Goal: Obtain resource: Obtain resource

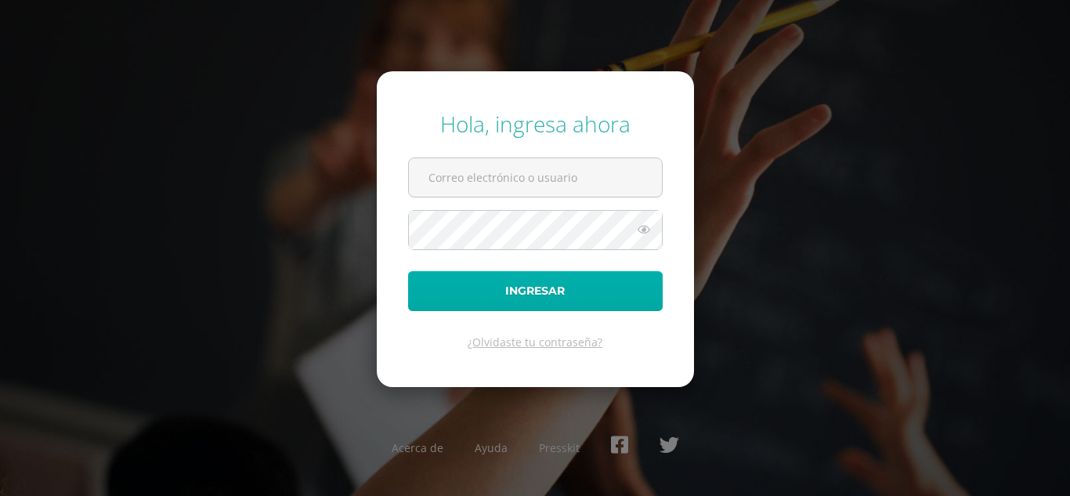
type input "[EMAIL_ADDRESS][DOMAIN_NAME]"
click at [488, 290] on button "Ingresar" at bounding box center [535, 291] width 255 height 40
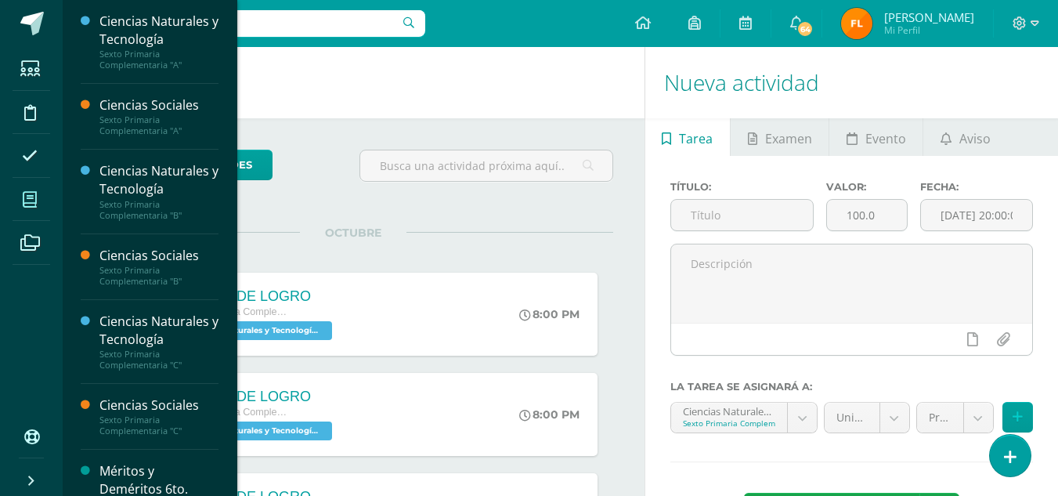
click at [33, 198] on icon at bounding box center [30, 200] width 14 height 16
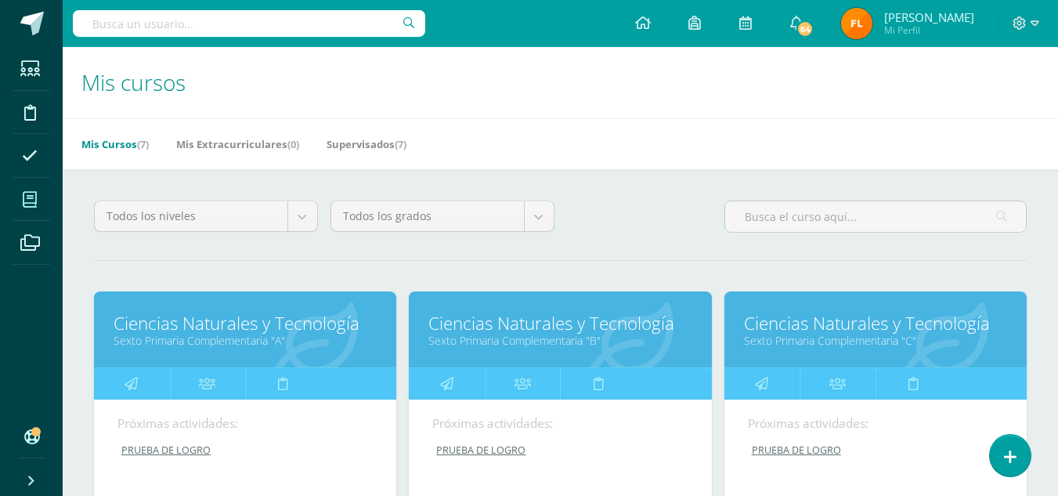
click at [215, 327] on link "Ciencias Naturales y Tecnología" at bounding box center [245, 323] width 263 height 24
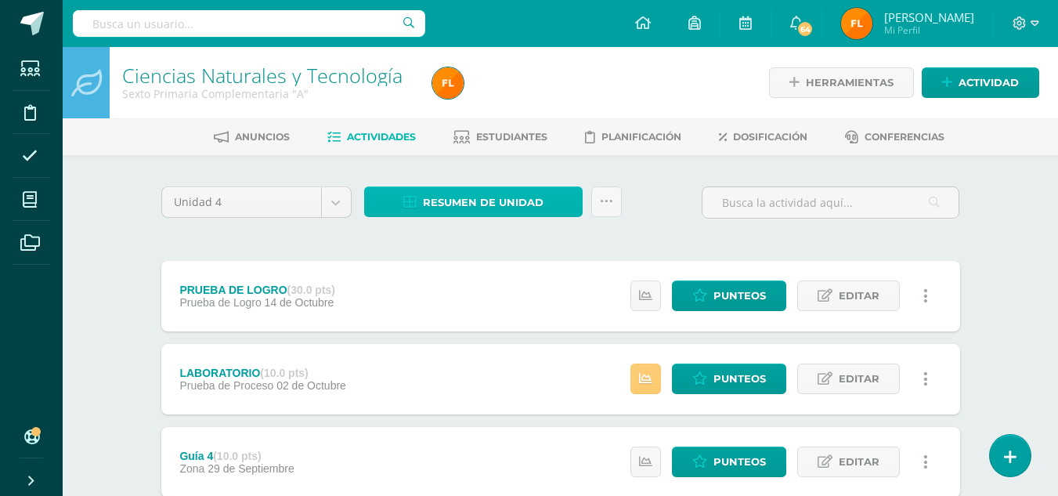
click at [505, 207] on span "Resumen de unidad" at bounding box center [483, 202] width 121 height 29
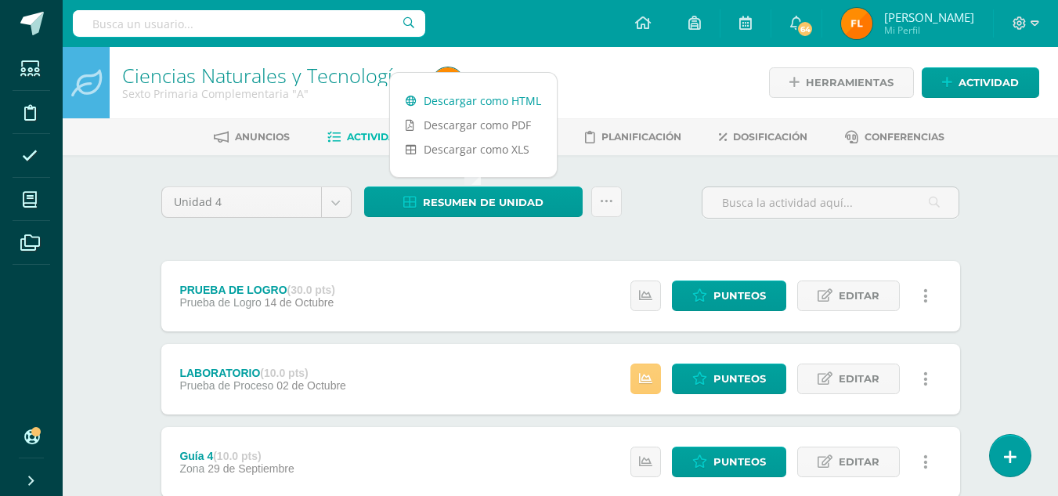
click at [504, 106] on link "Descargar como HTML" at bounding box center [473, 100] width 167 height 24
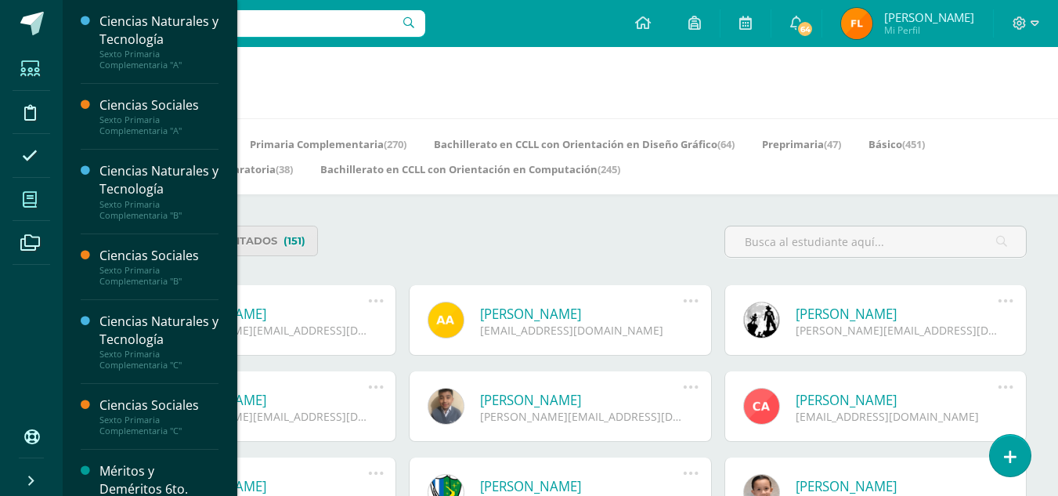
click at [21, 197] on span at bounding box center [30, 199] width 35 height 35
